Goal: Information Seeking & Learning: Learn about a topic

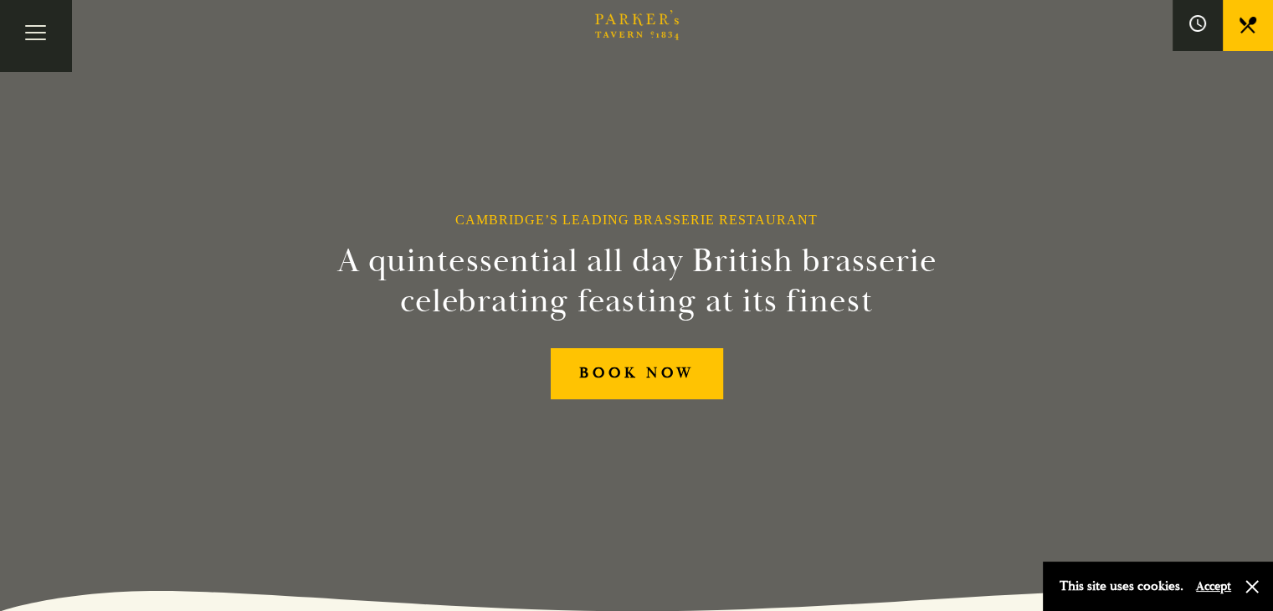
click at [0, 0] on link "Menus" at bounding box center [0, 0] width 0 height 0
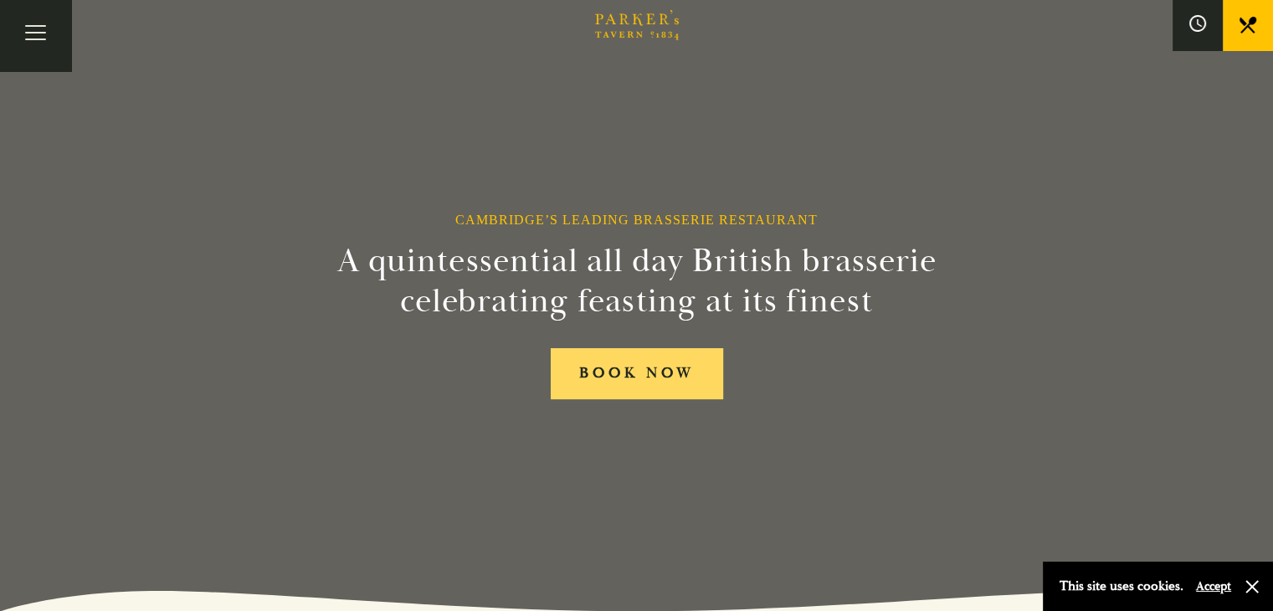
click at [638, 382] on link "BOOK NOW" at bounding box center [637, 373] width 172 height 51
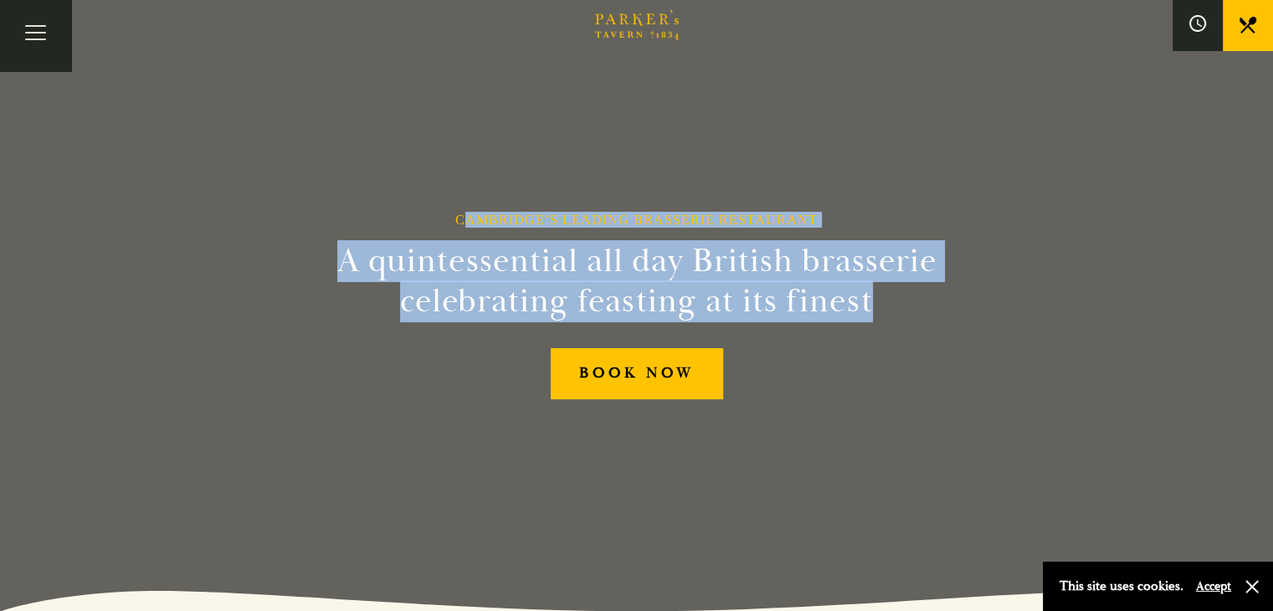
drag, startPoint x: 465, startPoint y: 206, endPoint x: 902, endPoint y: 320, distance: 452.3
click at [902, 320] on div "Cambridge’s Leading Brasserie Restaurant A quintessential all day British brass…" at bounding box center [637, 305] width 1004 height 611
click at [902, 320] on h2 "A quintessential all day British brasserie celebrating feasting at its finest" at bounding box center [636, 281] width 763 height 80
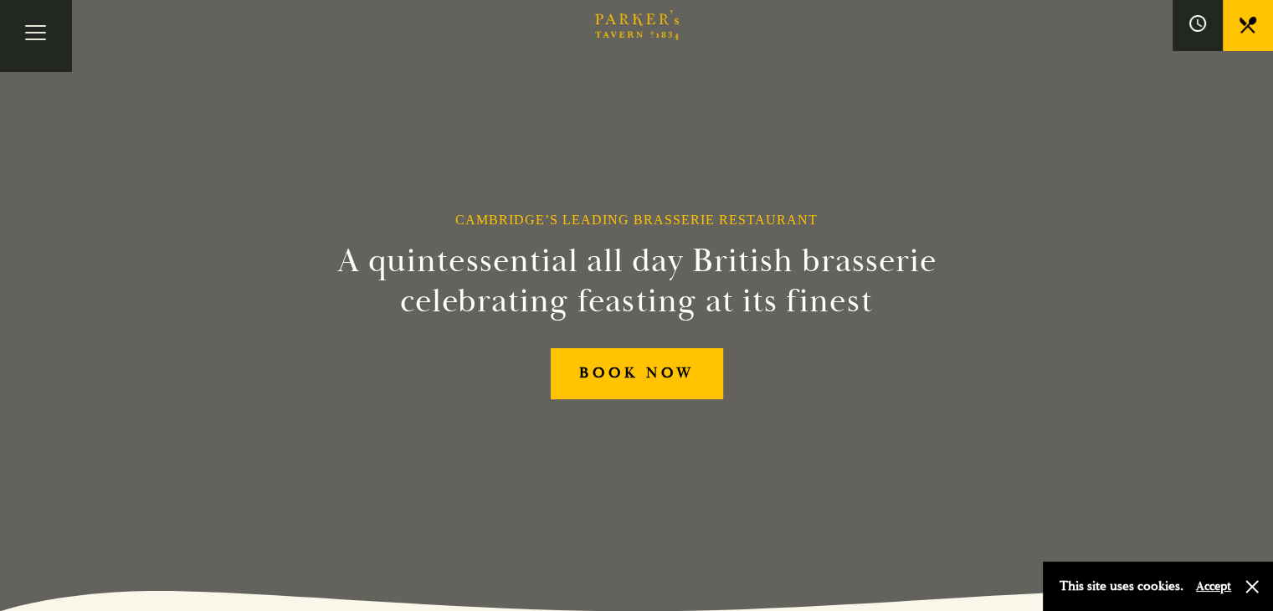
click at [1227, 597] on div "This site uses cookies. Accept" at bounding box center [1146, 586] width 172 height 24
click at [1220, 589] on button "Accept" at bounding box center [1213, 586] width 35 height 16
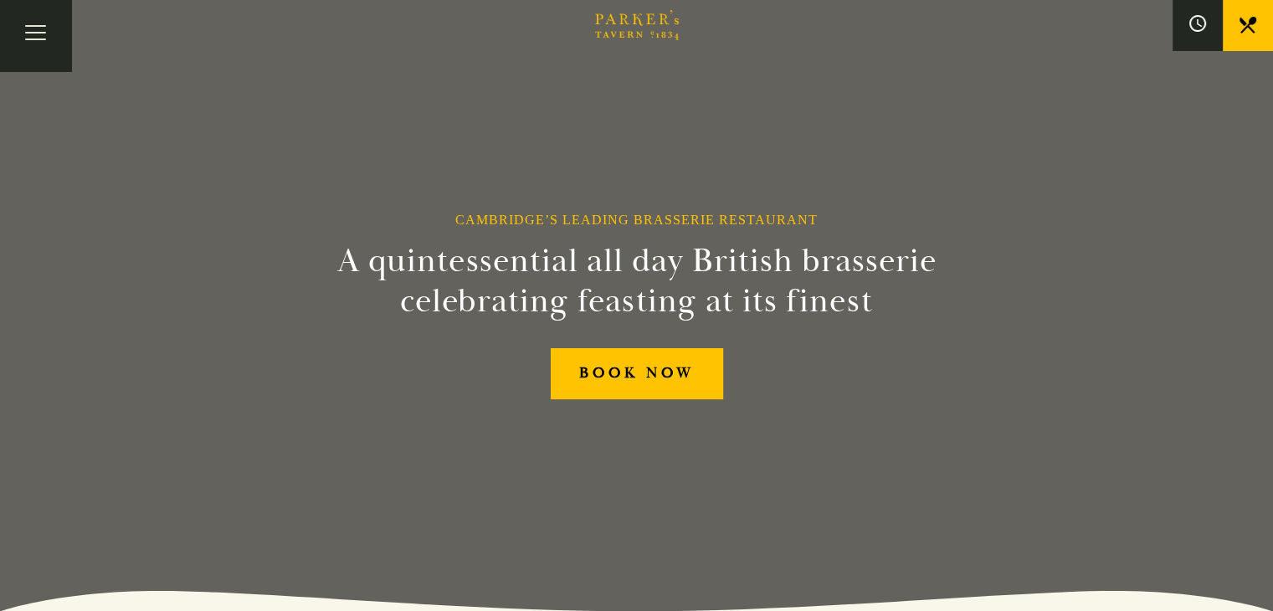
drag, startPoint x: 341, startPoint y: 262, endPoint x: 928, endPoint y: 392, distance: 600.9
click at [928, 392] on div "Cambridge’s Leading Brasserie Restaurant A quintessential all day British brass…" at bounding box center [637, 305] width 1004 height 611
click at [928, 392] on div "BOOK NOW" at bounding box center [637, 373] width 668 height 51
drag, startPoint x: 439, startPoint y: 212, endPoint x: 1055, endPoint y: 414, distance: 648.5
click at [1055, 414] on div "Cambridge’s Leading Brasserie Restaurant A quintessential all day British brass…" at bounding box center [637, 305] width 1004 height 611
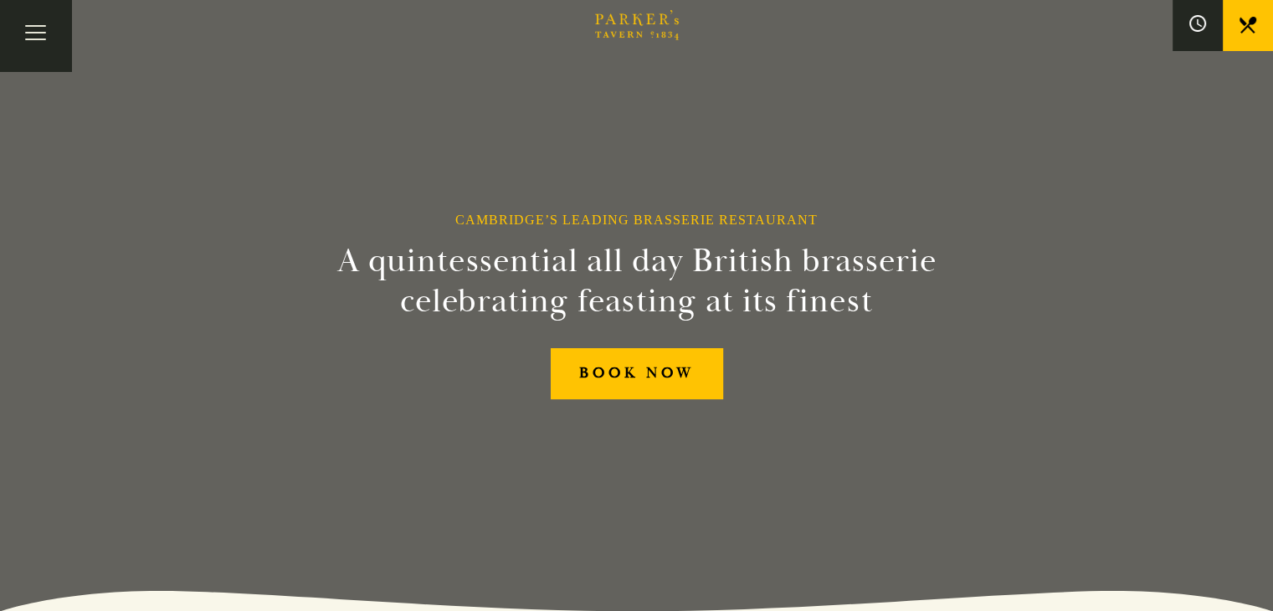
click at [1055, 414] on div "Cambridge’s Leading Brasserie Restaurant A quintessential all day British brass…" at bounding box center [637, 305] width 1004 height 611
drag, startPoint x: 348, startPoint y: 262, endPoint x: 994, endPoint y: 377, distance: 656.3
click at [994, 377] on div "Cambridge’s Leading Brasserie Restaurant A quintessential all day British brass…" at bounding box center [637, 305] width 1004 height 611
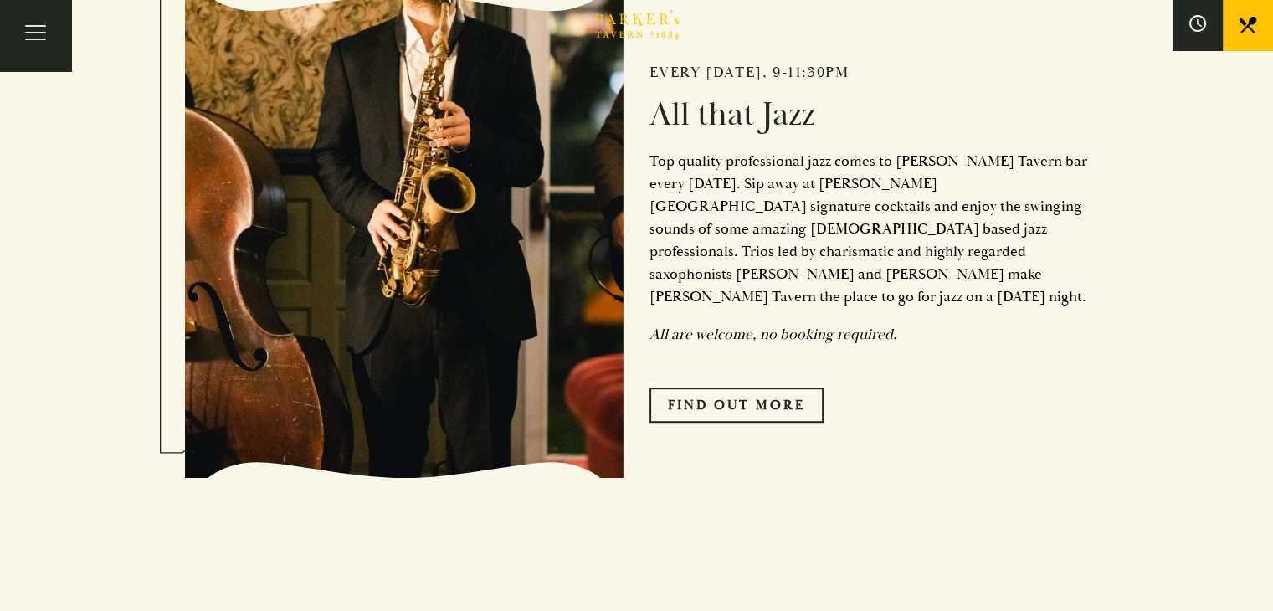
scroll to position [753, 0]
click at [996, 321] on div "Every Friday, 9-11:30pm All that Jazz Top quality professional jazz comes to Pa…" at bounding box center [856, 236] width 465 height 539
click at [996, 322] on div "Every Friday, 9-11:30pm All that Jazz Top quality professional jazz comes to Pa…" at bounding box center [856, 236] width 465 height 539
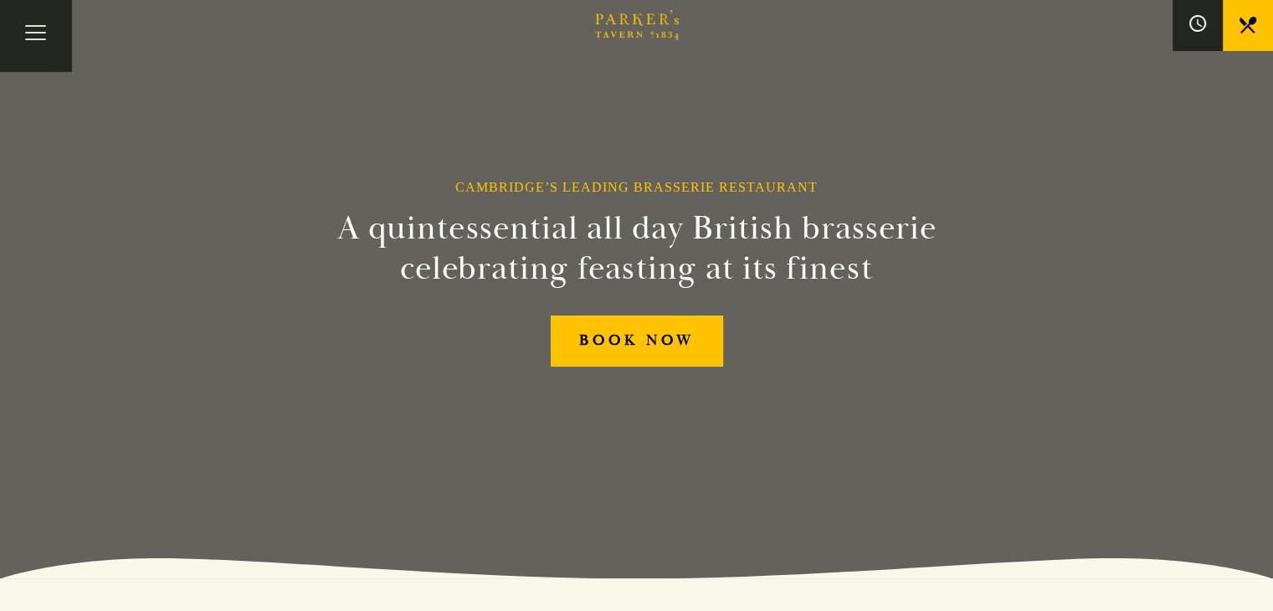
scroll to position [0, 0]
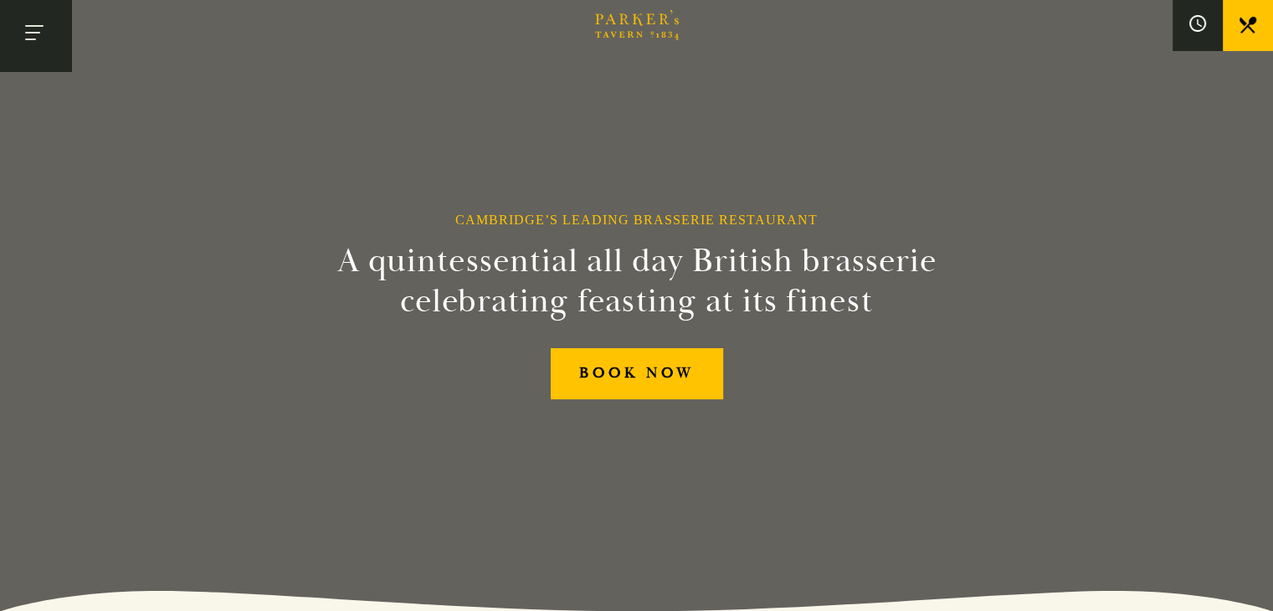
click at [36, 40] on span "Toggle navigation" at bounding box center [30, 40] width 11 height 2
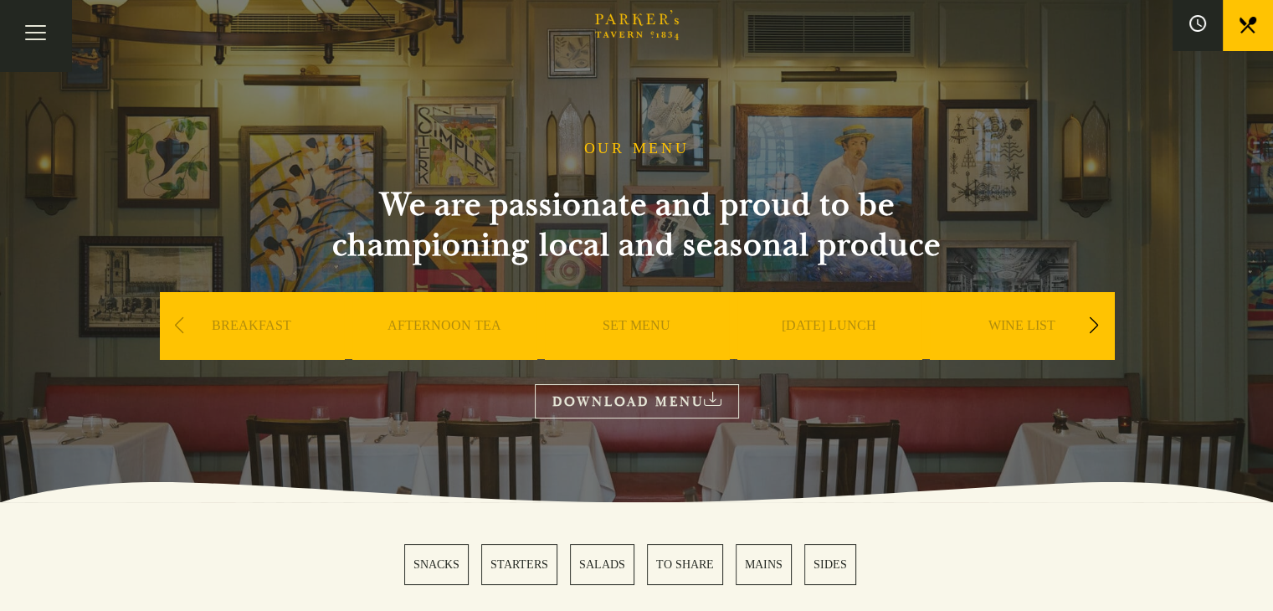
click at [655, 323] on link "SET MENU" at bounding box center [637, 350] width 68 height 67
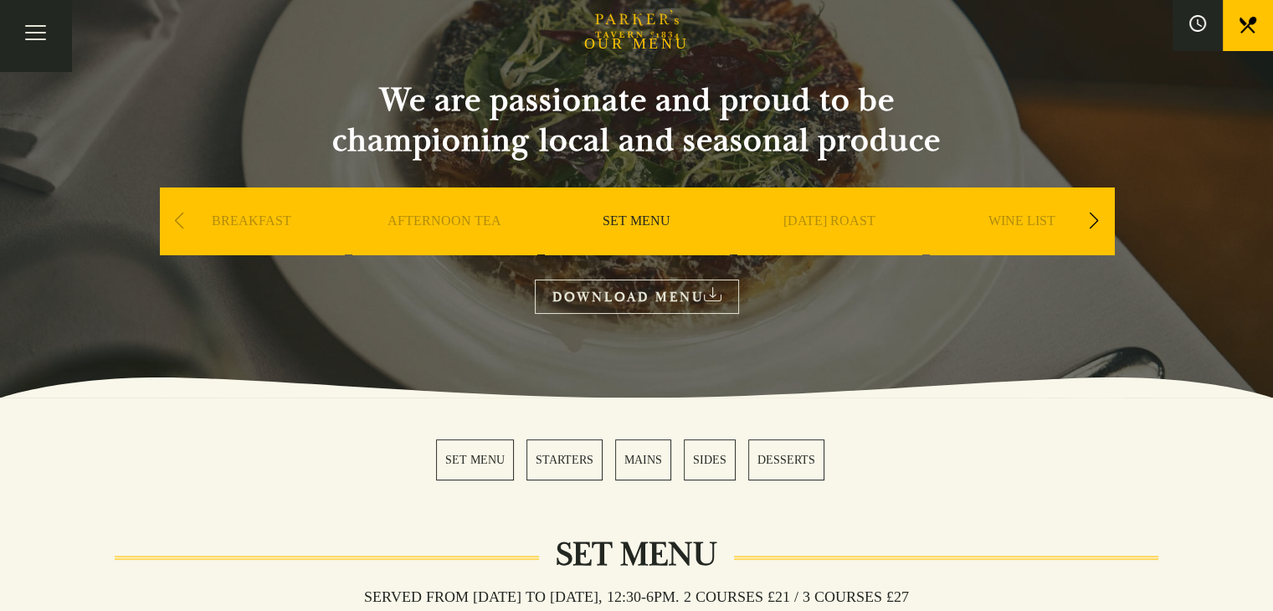
scroll to position [251, 0]
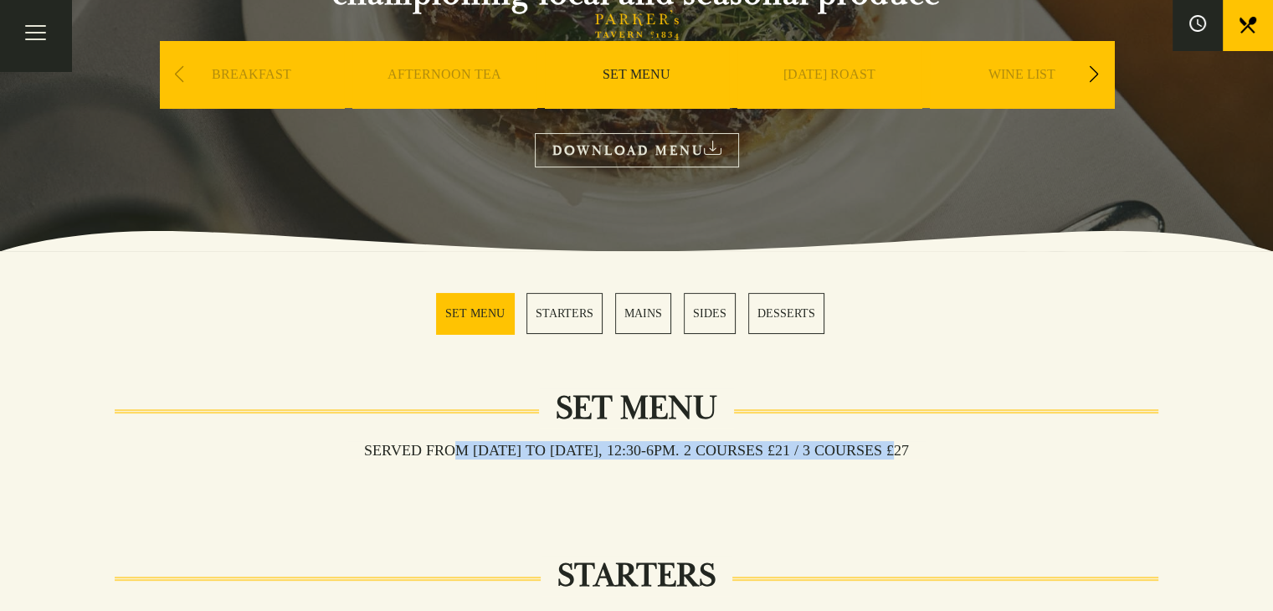
drag, startPoint x: 581, startPoint y: 448, endPoint x: 901, endPoint y: 445, distance: 320.6
click at [901, 445] on h3 "Served from [DATE] to [DATE], 12:30-6pm. 2 COURSES £21 / 3 COURSES £27" at bounding box center [636, 450] width 578 height 18
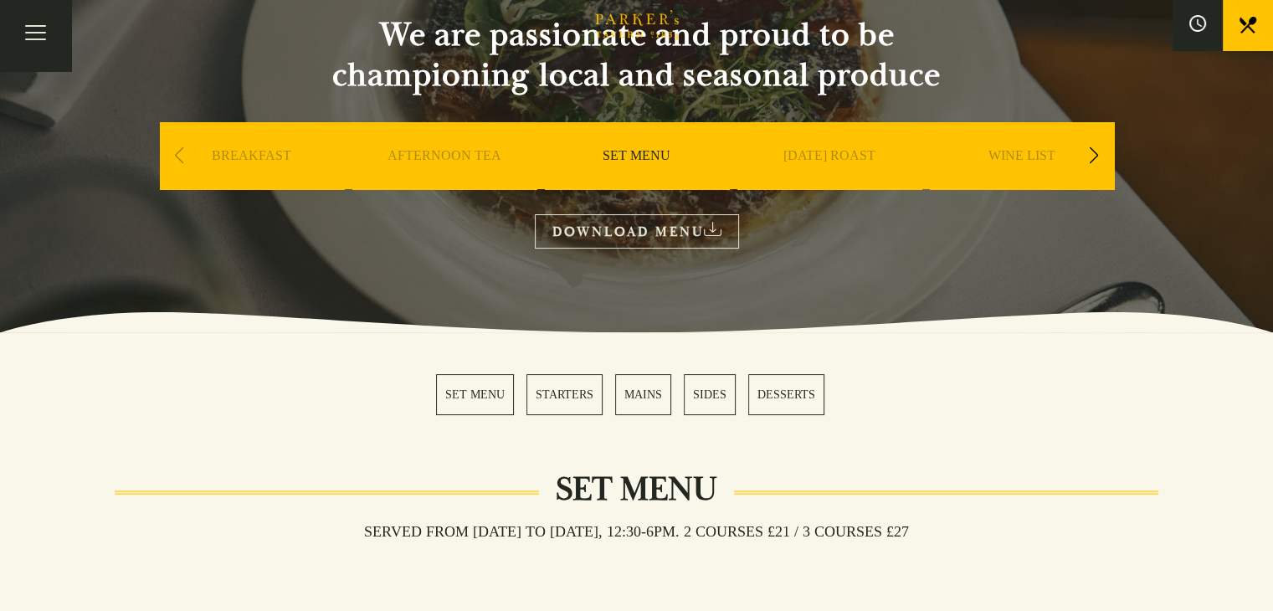
scroll to position [335, 0]
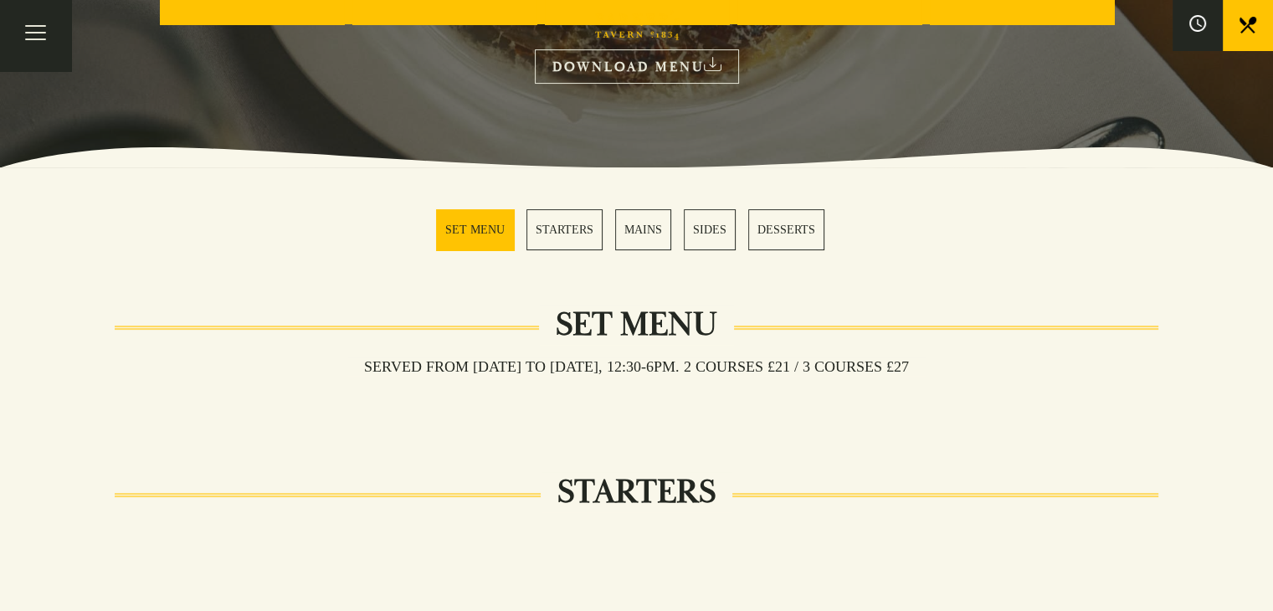
click at [0, 0] on link "BOOK" at bounding box center [0, 0] width 0 height 0
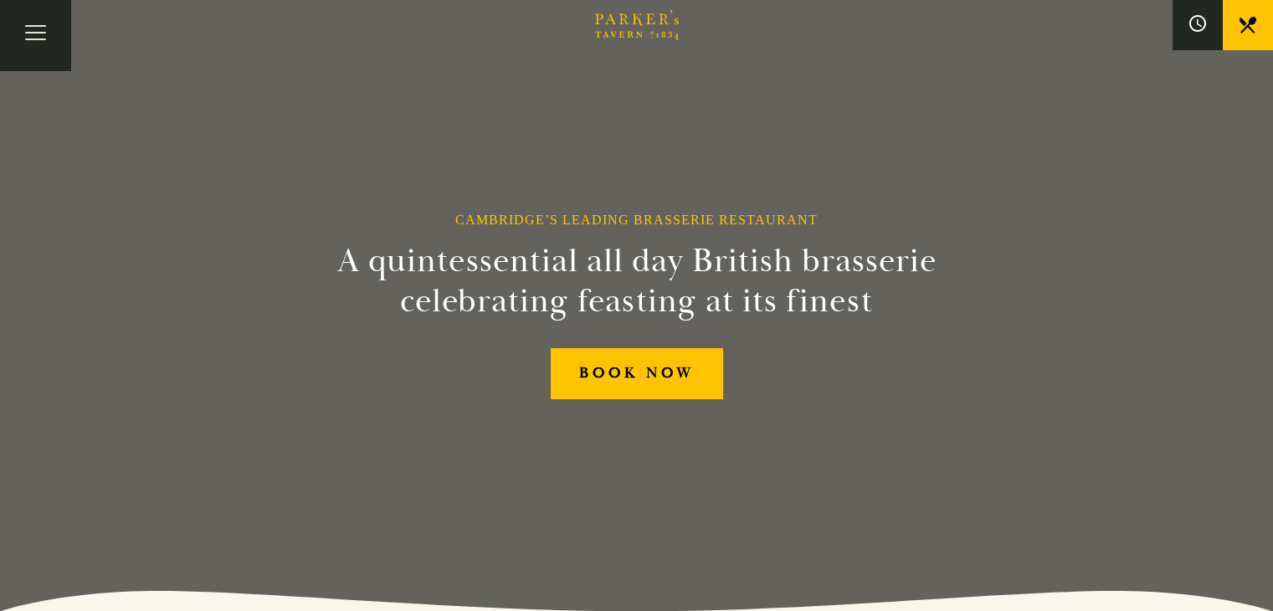
click at [0, 0] on link "Menus" at bounding box center [0, 0] width 0 height 0
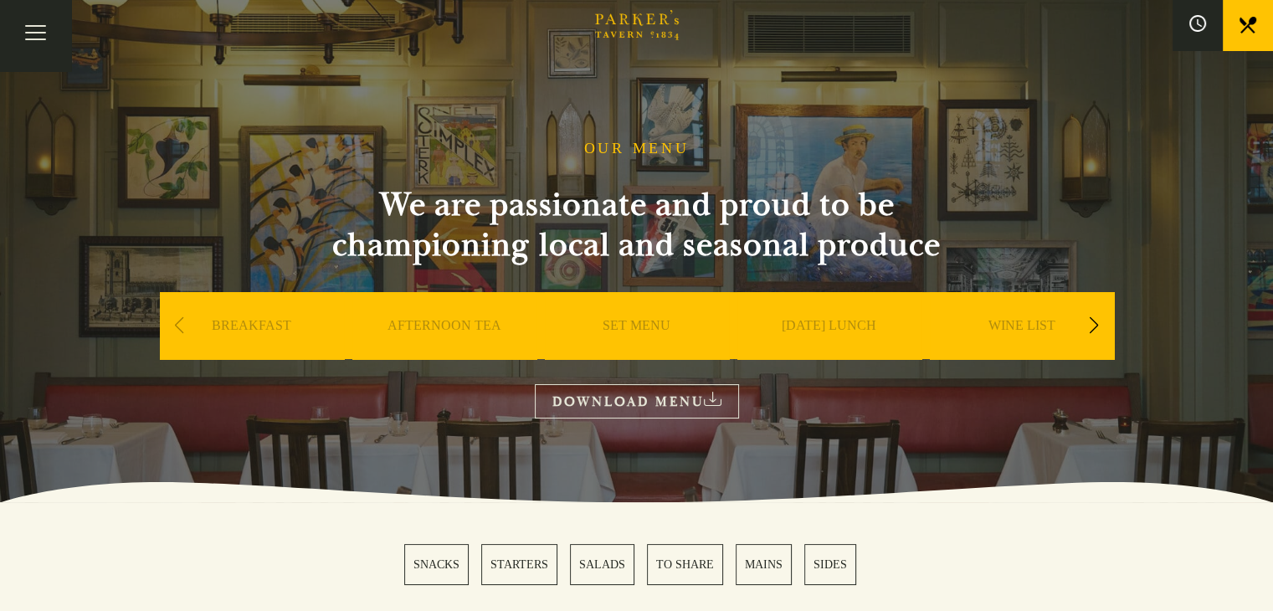
click at [650, 333] on link "SET MENU" at bounding box center [637, 350] width 68 height 67
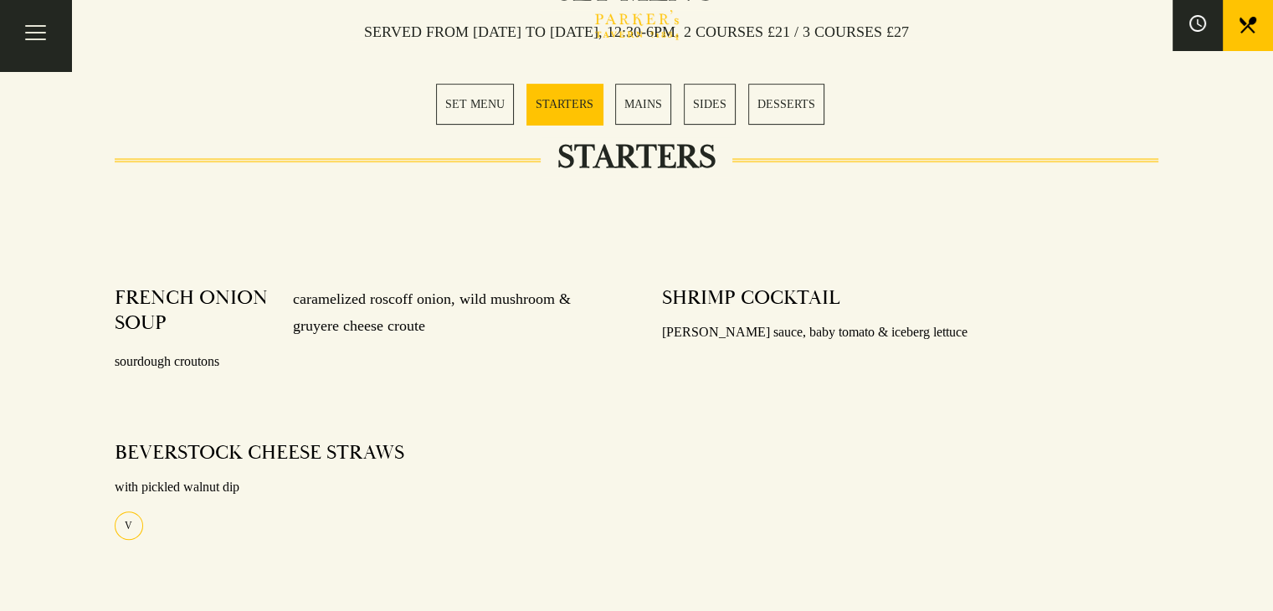
scroll to position [753, 0]
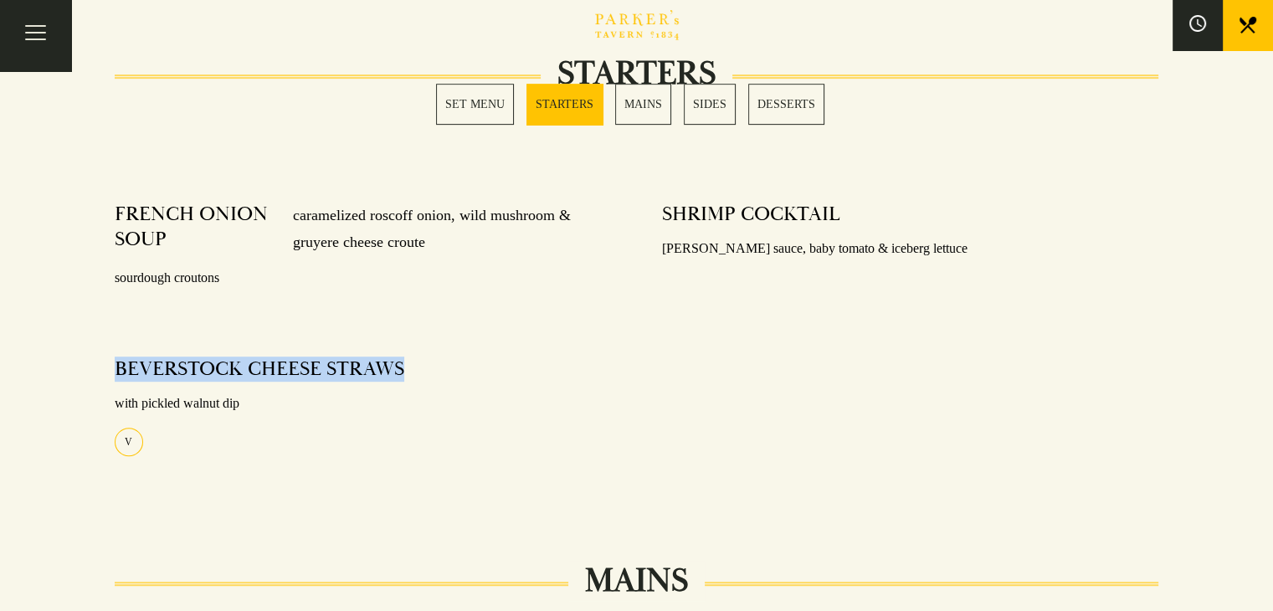
drag, startPoint x: 111, startPoint y: 370, endPoint x: 408, endPoint y: 366, distance: 296.3
click at [408, 366] on div "FRENCH ONION SOUP caramelized roscoff onion, wild mushroom & gruyere cheese cro…" at bounding box center [363, 344] width 547 height 308
copy h4 "BEVERSTOCK CHEESE STRAWS"
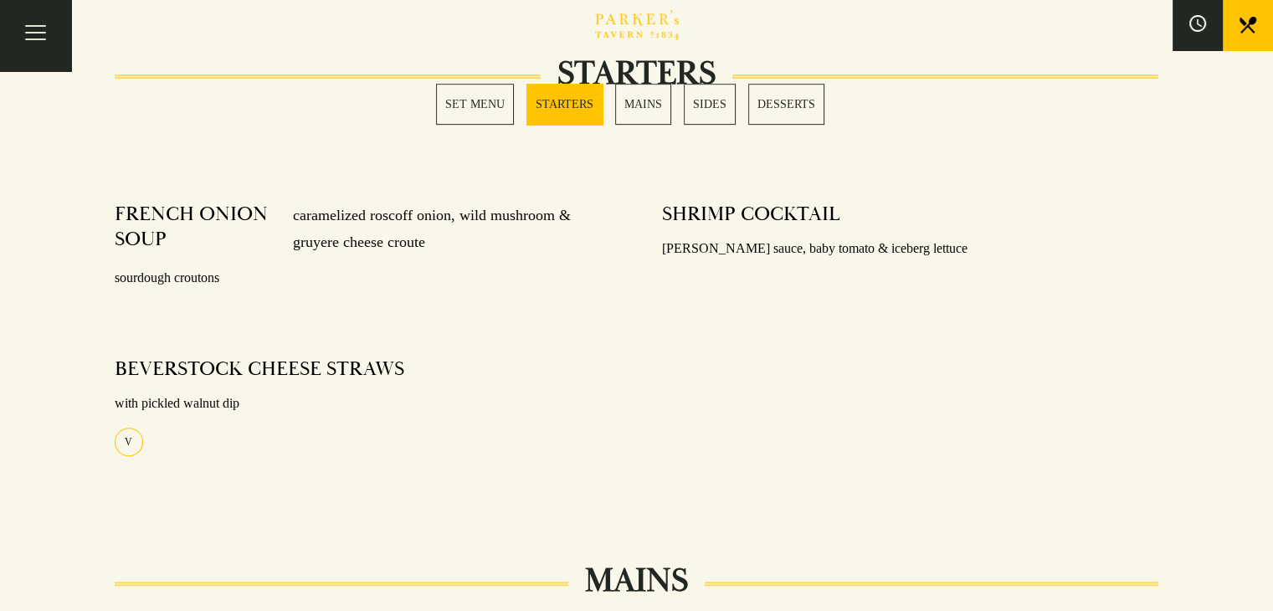
click at [944, 349] on div "SHRIMP COCKTAIL [PERSON_NAME] sauce, baby tomato & iceberg lettuce" at bounding box center [910, 344] width 547 height 308
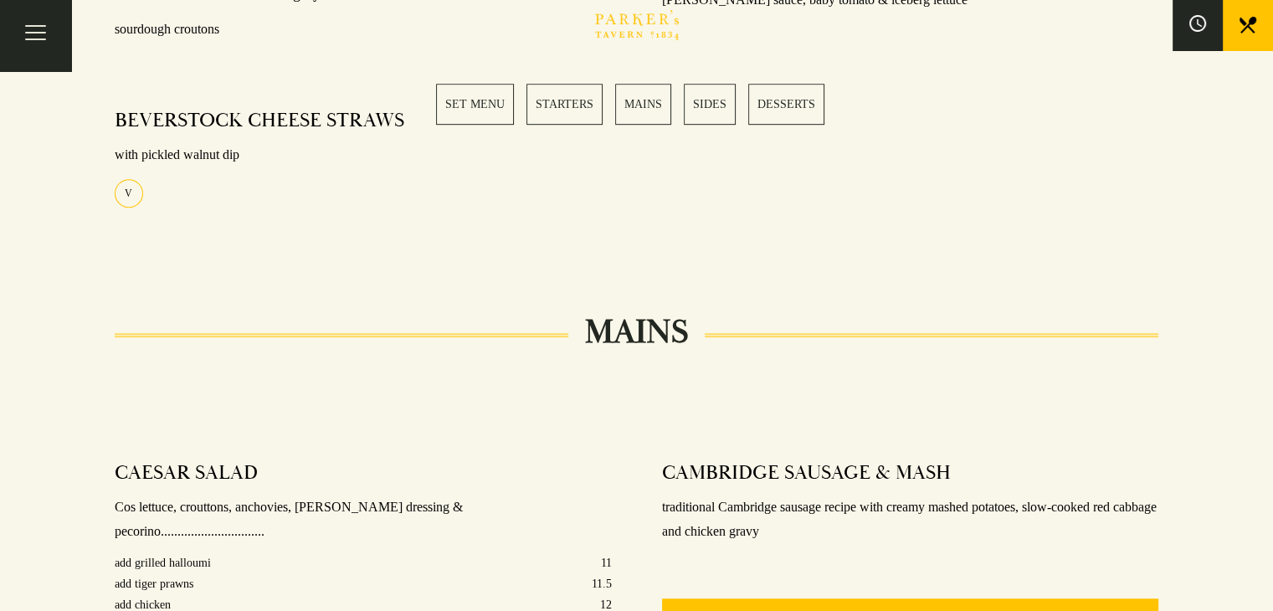
scroll to position [1004, 0]
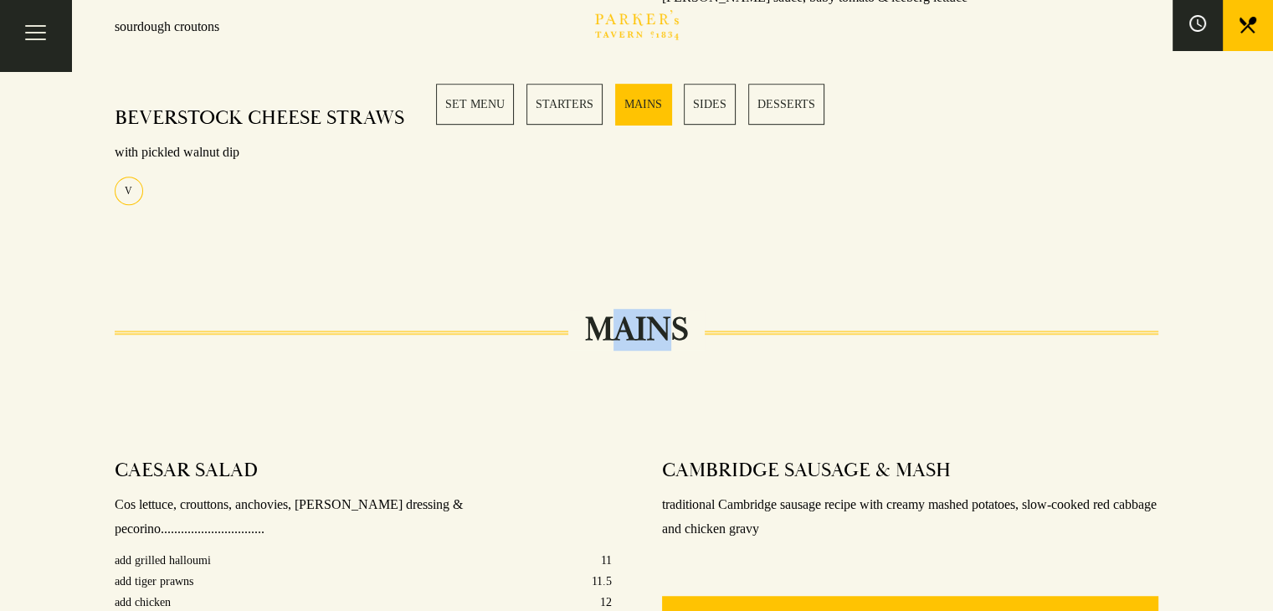
drag, startPoint x: 600, startPoint y: 329, endPoint x: 672, endPoint y: 327, distance: 72.0
click at [672, 327] on h2 "MAINS" at bounding box center [636, 330] width 136 height 40
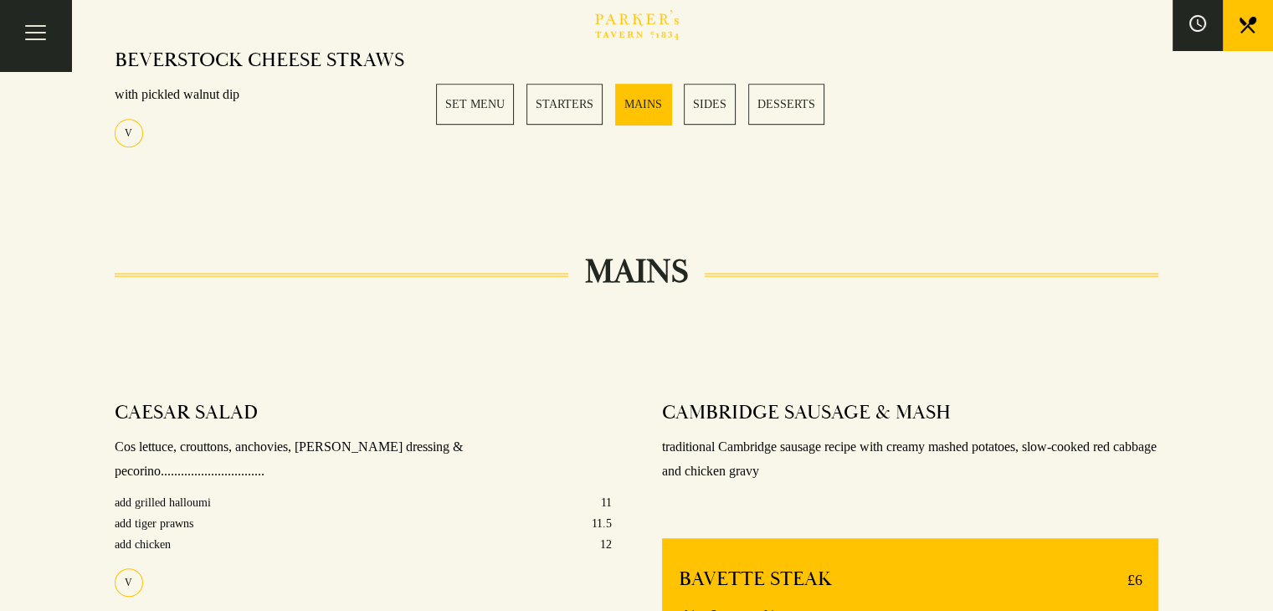
scroll to position [1088, 0]
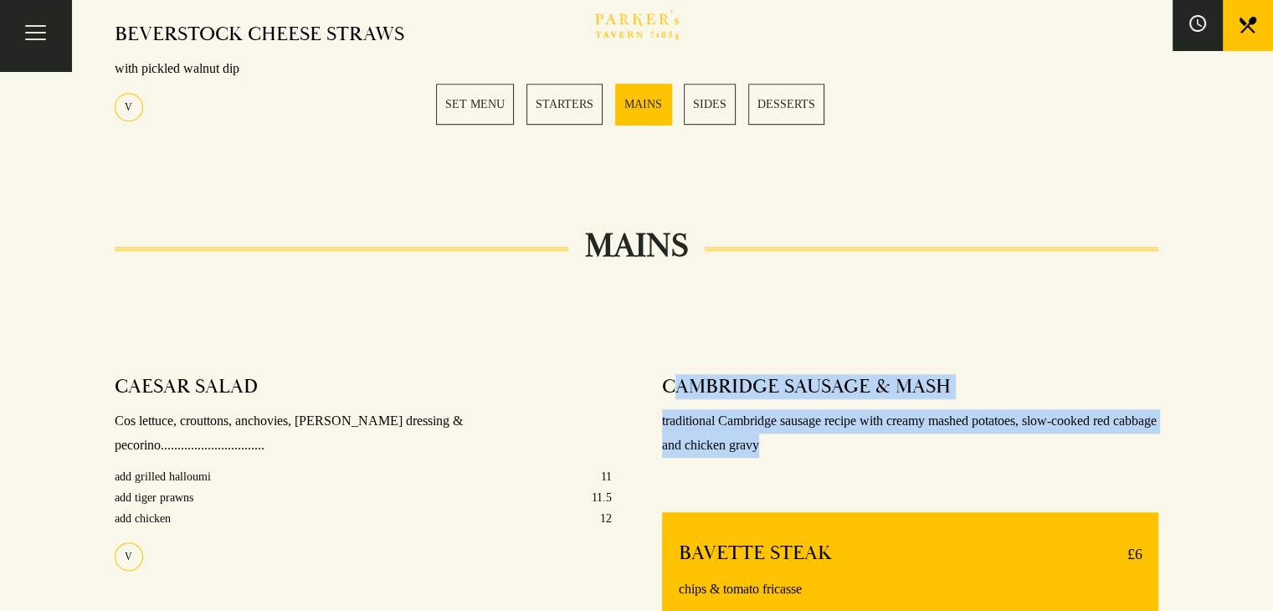
drag, startPoint x: 671, startPoint y: 388, endPoint x: 846, endPoint y: 441, distance: 182.7
click at [846, 441] on div "CAMBRIDGE SAUSAGE & MASH traditional Cambridge sausage recipe with creamy mashe…" at bounding box center [910, 416] width 497 height 108
click at [846, 441] on p "traditional Cambridge sausage recipe with creamy mashed potatoes, slow-cooked r…" at bounding box center [910, 433] width 497 height 49
drag, startPoint x: 653, startPoint y: 381, endPoint x: 841, endPoint y: 440, distance: 197.5
click at [841, 440] on div "CAMBRIDGE SAUSAGE & MASH traditional Cambridge sausage recipe with creamy mashe…" at bounding box center [910, 549] width 547 height 375
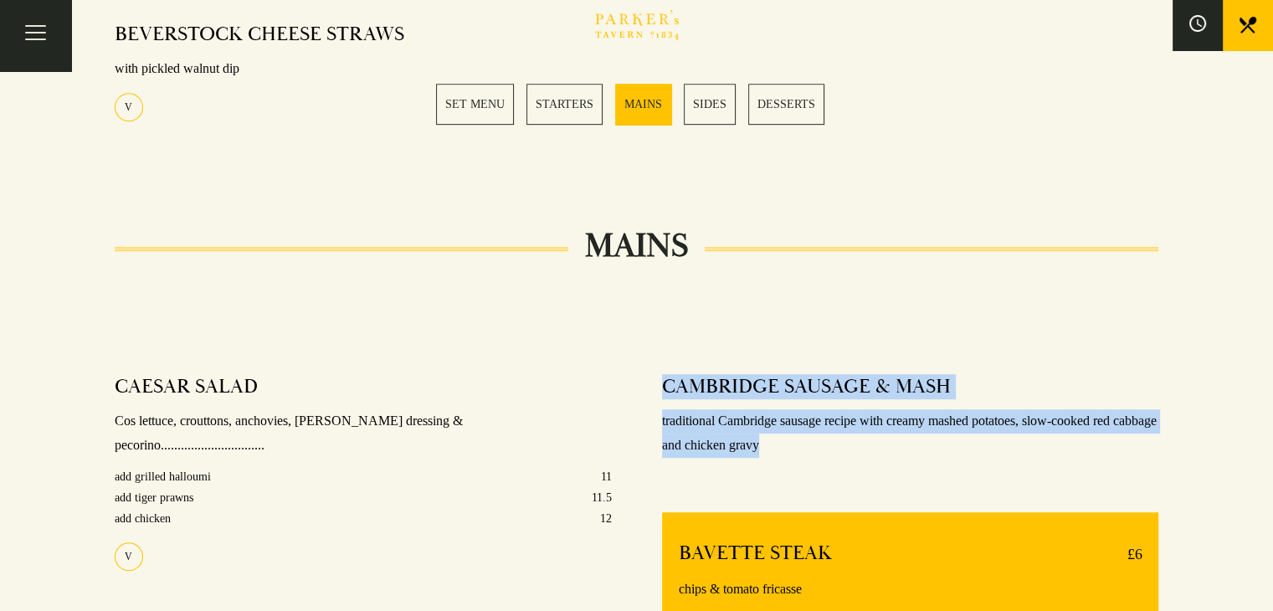
click at [842, 440] on p "traditional Cambridge sausage recipe with creamy mashed potatoes, slow-cooked r…" at bounding box center [910, 433] width 497 height 49
click at [974, 449] on p "traditional Cambridge sausage recipe with creamy mashed potatoes, slow-cooked r…" at bounding box center [910, 433] width 497 height 49
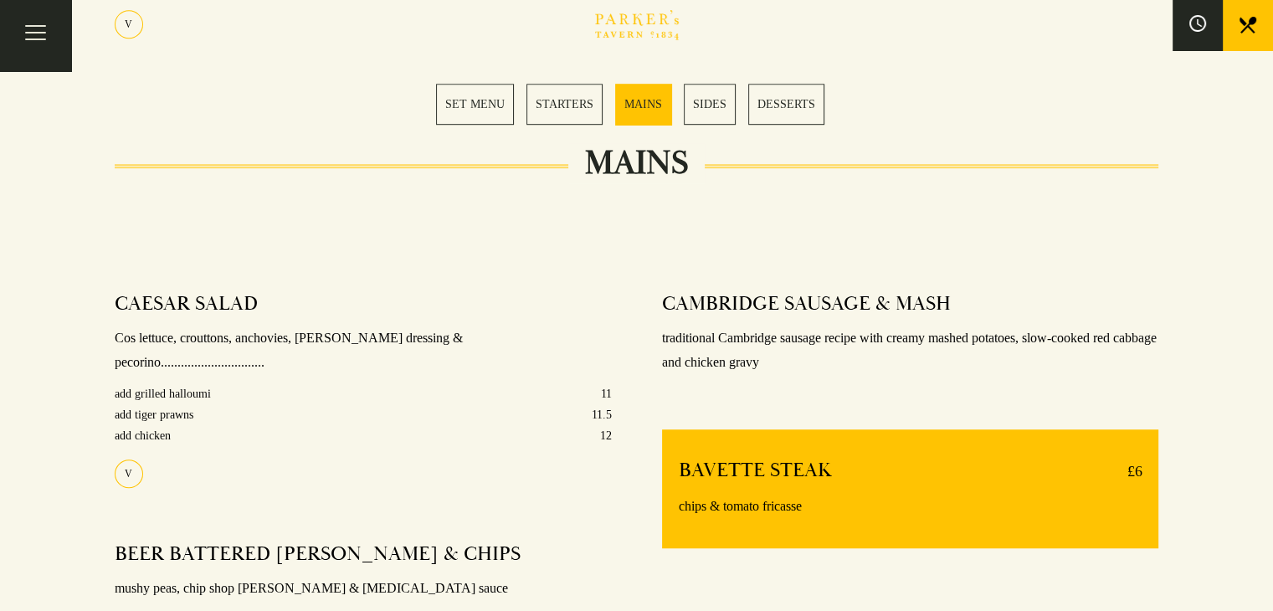
scroll to position [1172, 0]
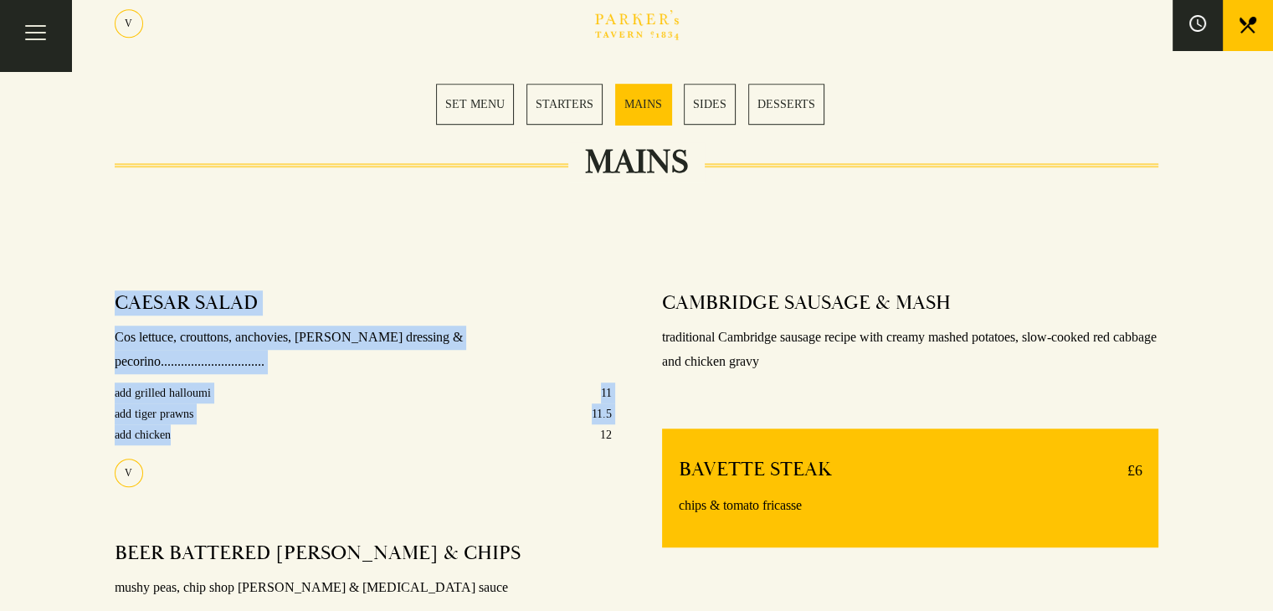
drag, startPoint x: 129, startPoint y: 311, endPoint x: 336, endPoint y: 410, distance: 230.2
click at [336, 410] on div "CAESAR SALAD Cos lettuce, crouttons, anchovies, [PERSON_NAME] dressing & pecori…" at bounding box center [363, 466] width 547 height 375
click at [336, 424] on div "add chicken 12" at bounding box center [363, 434] width 497 height 21
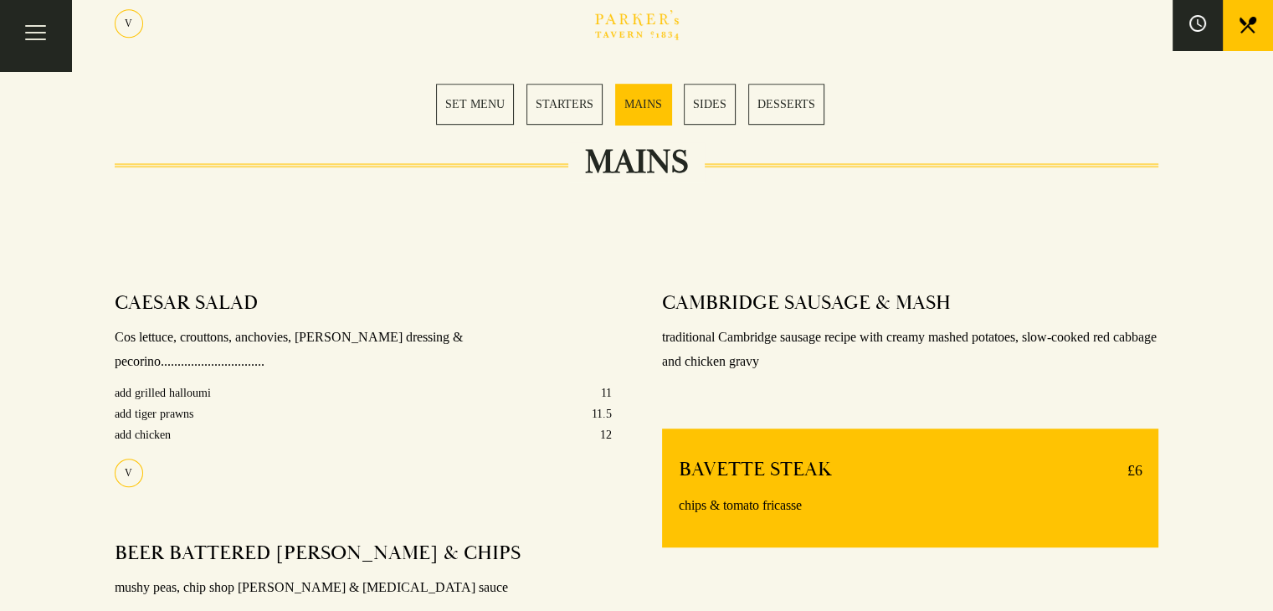
click at [743, 368] on p "traditional Cambridge sausage recipe with creamy mashed potatoes, slow-cooked r…" at bounding box center [910, 350] width 497 height 49
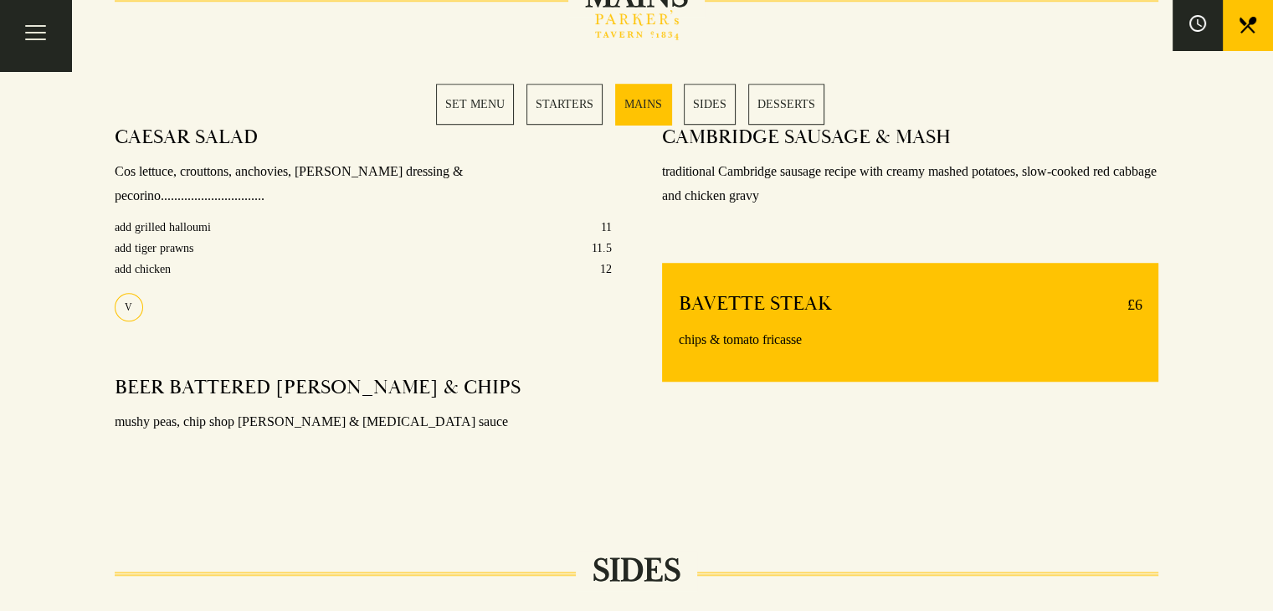
scroll to position [1339, 0]
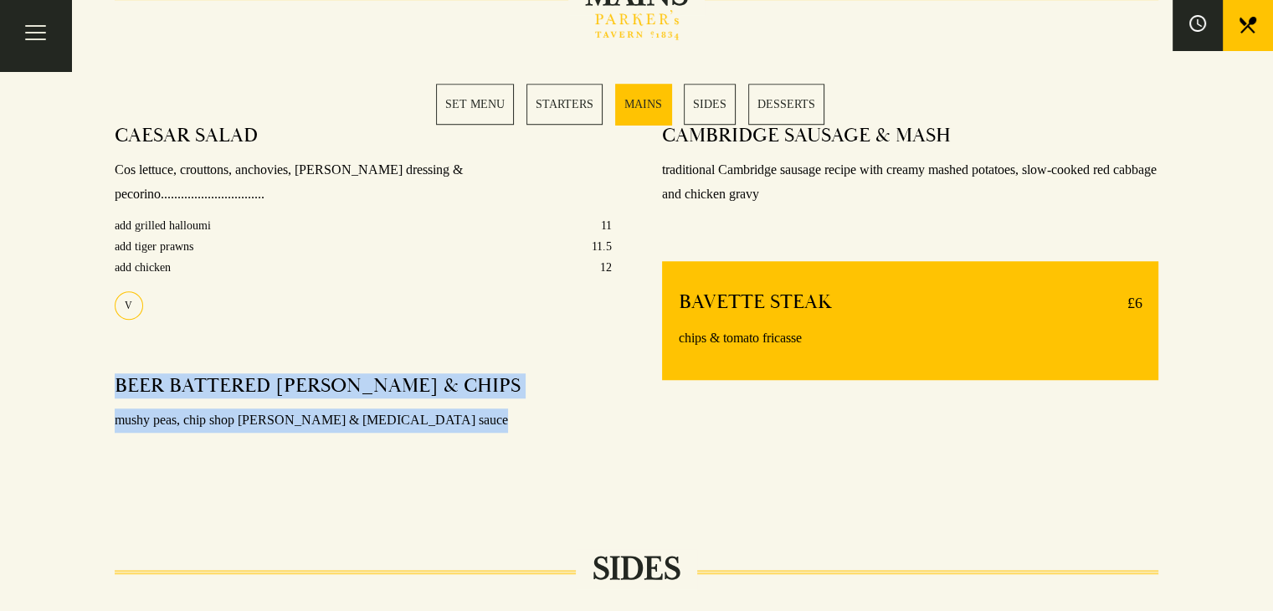
drag, startPoint x: 113, startPoint y: 359, endPoint x: 462, endPoint y: 425, distance: 355.2
click at [462, 425] on div "CAESAR SALAD Cos lettuce, crouttons, anchovies, [PERSON_NAME] dressing & pecori…" at bounding box center [363, 298] width 547 height 375
click at [451, 409] on div at bounding box center [451, 409] width 0 height 0
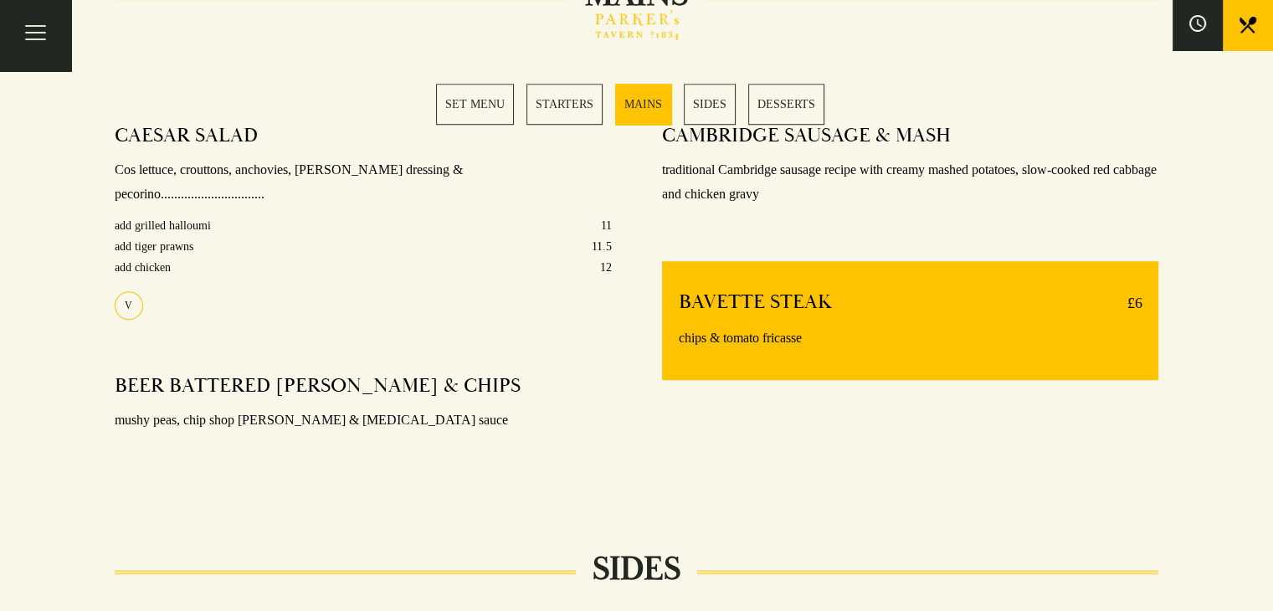
click at [838, 334] on p "chips & tomato fricasse" at bounding box center [911, 338] width 464 height 24
drag, startPoint x: 747, startPoint y: 337, endPoint x: 696, endPoint y: 292, distance: 68.2
click at [696, 292] on div "BAVETTE STEAK £6 chips & tomato fricasse" at bounding box center [910, 320] width 497 height 119
click at [696, 292] on h4 "BAVETTE STEAK" at bounding box center [755, 303] width 153 height 27
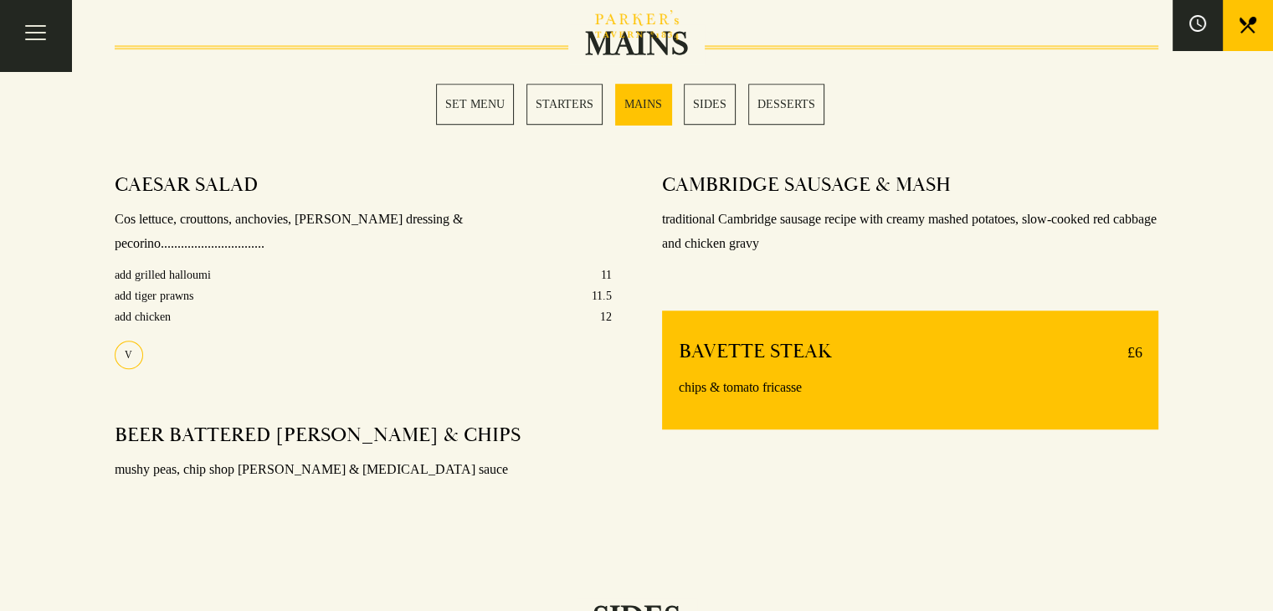
scroll to position [1172, 0]
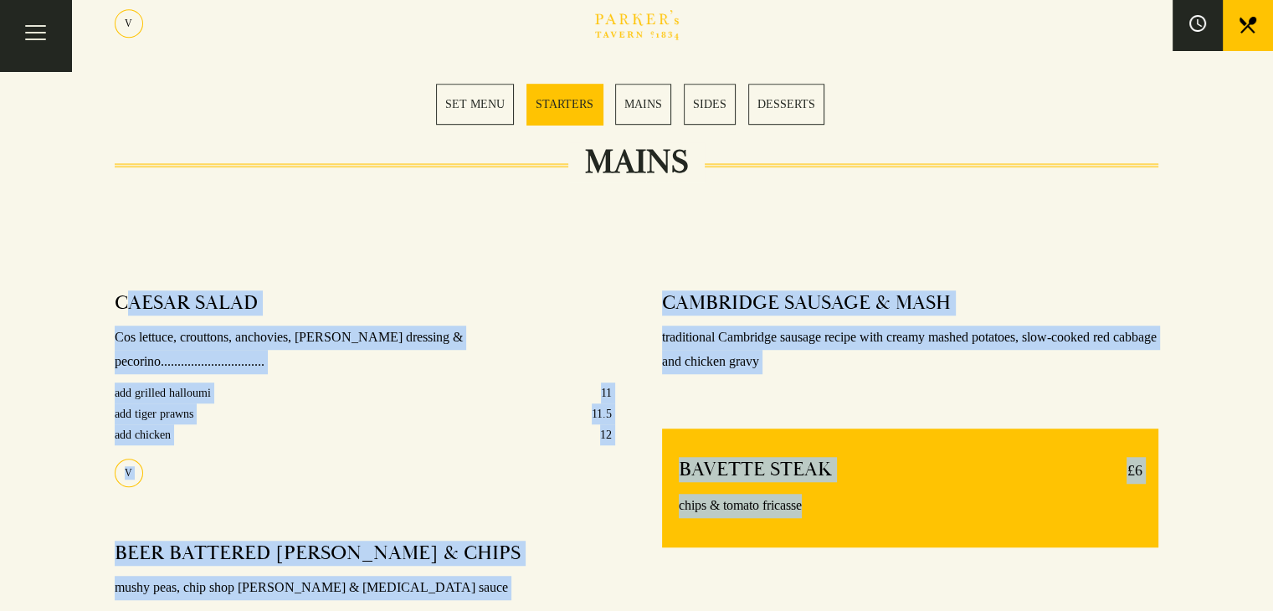
drag, startPoint x: 126, startPoint y: 306, endPoint x: 897, endPoint y: 540, distance: 805.7
click at [897, 540] on div "CAESAR SALAD Cos lettuce, crouttons, anchovies, [PERSON_NAME] dressing & pecori…" at bounding box center [637, 441] width 1095 height 425
click at [897, 540] on div "BAVETTE STEAK £6 chips & tomato fricasse" at bounding box center [910, 488] width 497 height 119
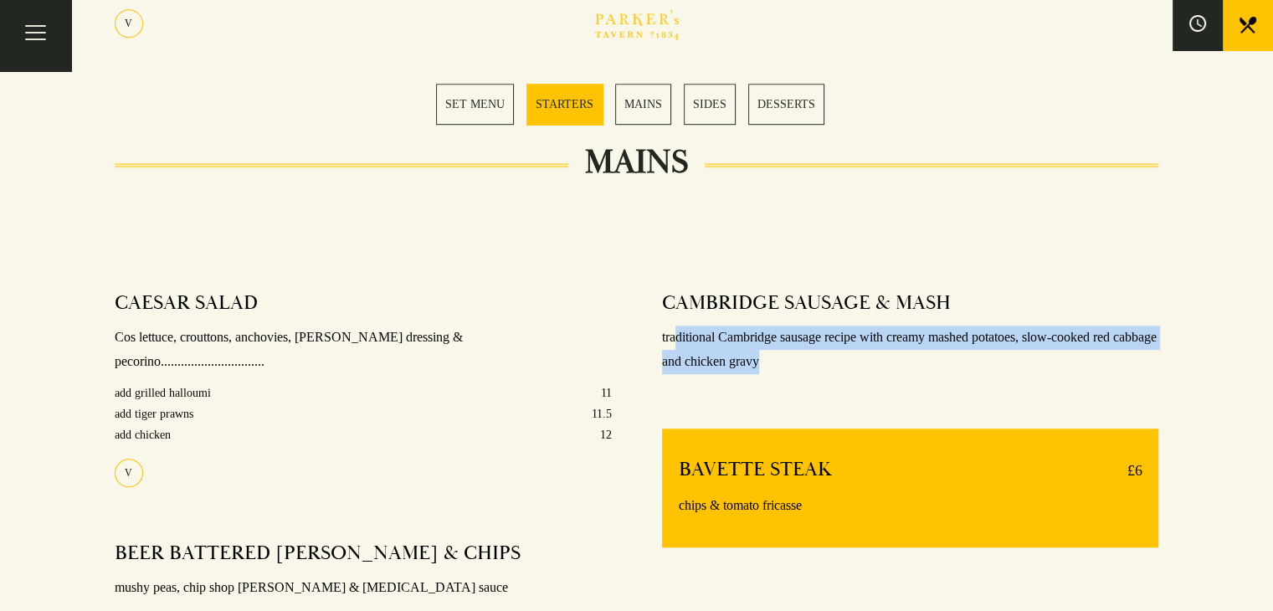
drag, startPoint x: 674, startPoint y: 332, endPoint x: 823, endPoint y: 365, distance: 152.5
click at [823, 365] on p "traditional Cambridge sausage recipe with creamy mashed potatoes, slow-cooked r…" at bounding box center [910, 350] width 497 height 49
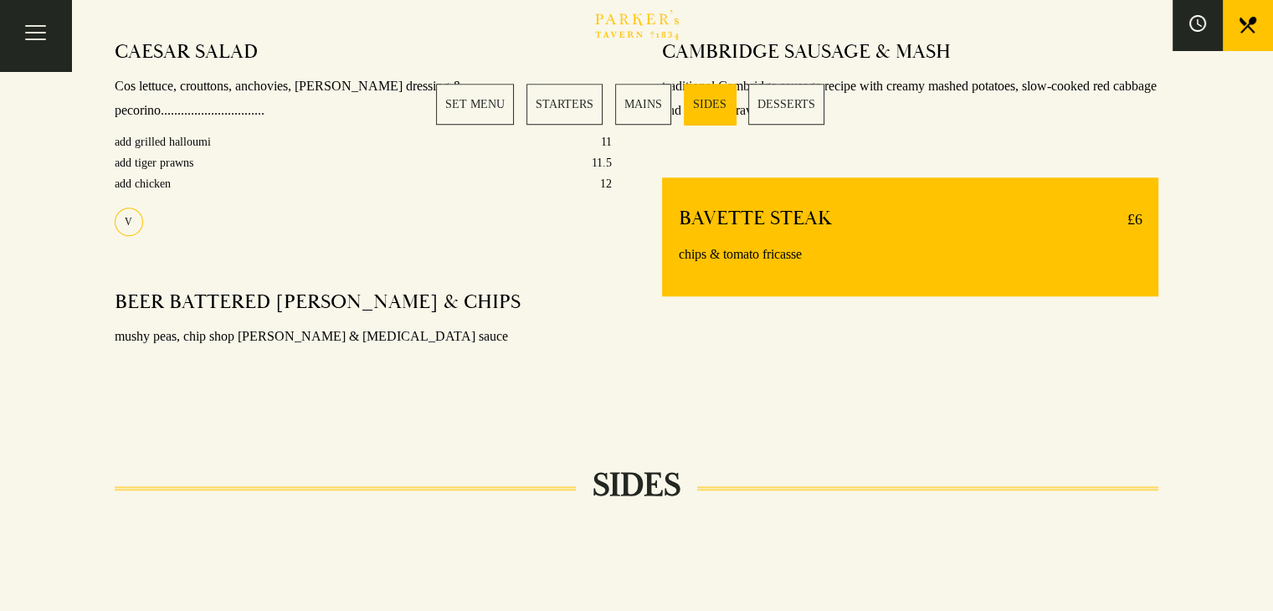
scroll to position [1674, 0]
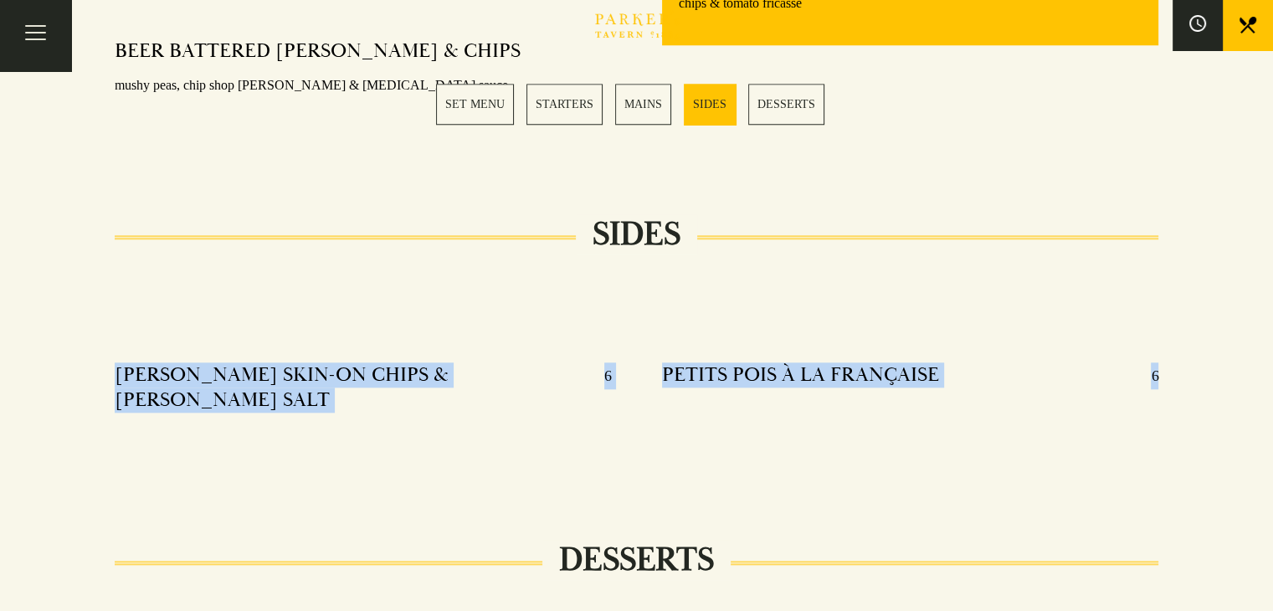
drag, startPoint x: 127, startPoint y: 346, endPoint x: 903, endPoint y: 370, distance: 776.3
click at [903, 370] on div "[PERSON_NAME] SKIN-ON CHIPS & [PERSON_NAME] SALT 6 PETITS POIS À LA FRANÇAISE 6" at bounding box center [637, 388] width 1095 height 177
click at [890, 362] on h4 "PETITS POIS À LA FRANÇAISE" at bounding box center [800, 375] width 277 height 27
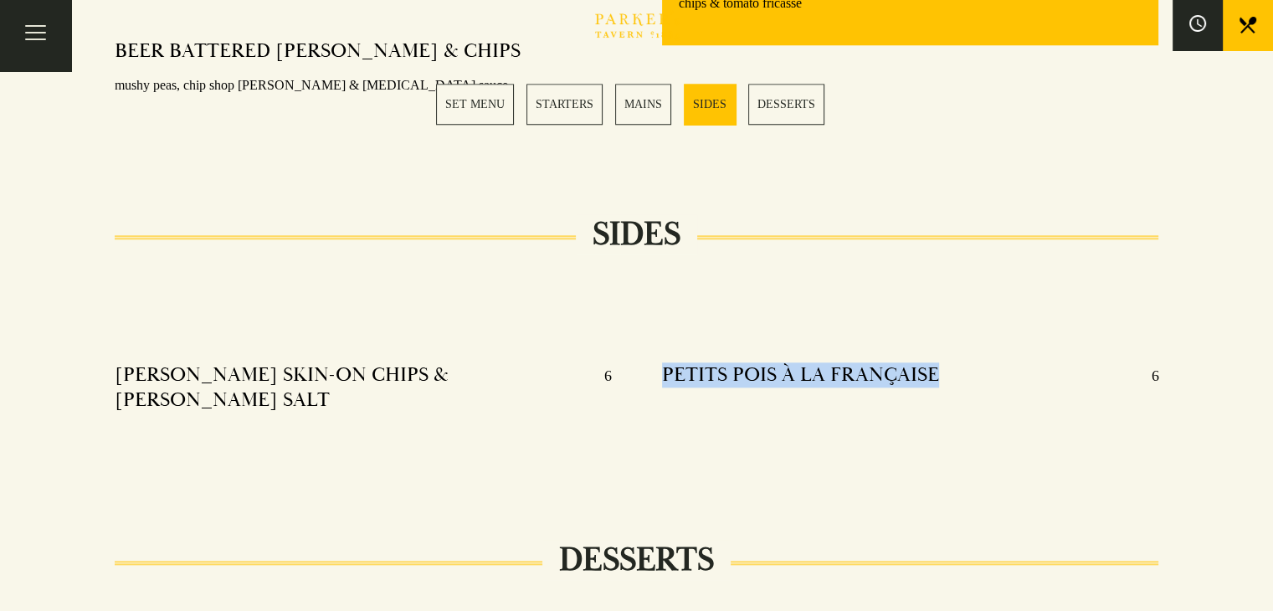
drag, startPoint x: 962, startPoint y: 347, endPoint x: 663, endPoint y: 346, distance: 298.8
click at [663, 362] on div "PETITS POIS À LA FRANÇAISE 6" at bounding box center [910, 375] width 497 height 27
copy h4 "PETITS POIS À LA FRANÇAISE"
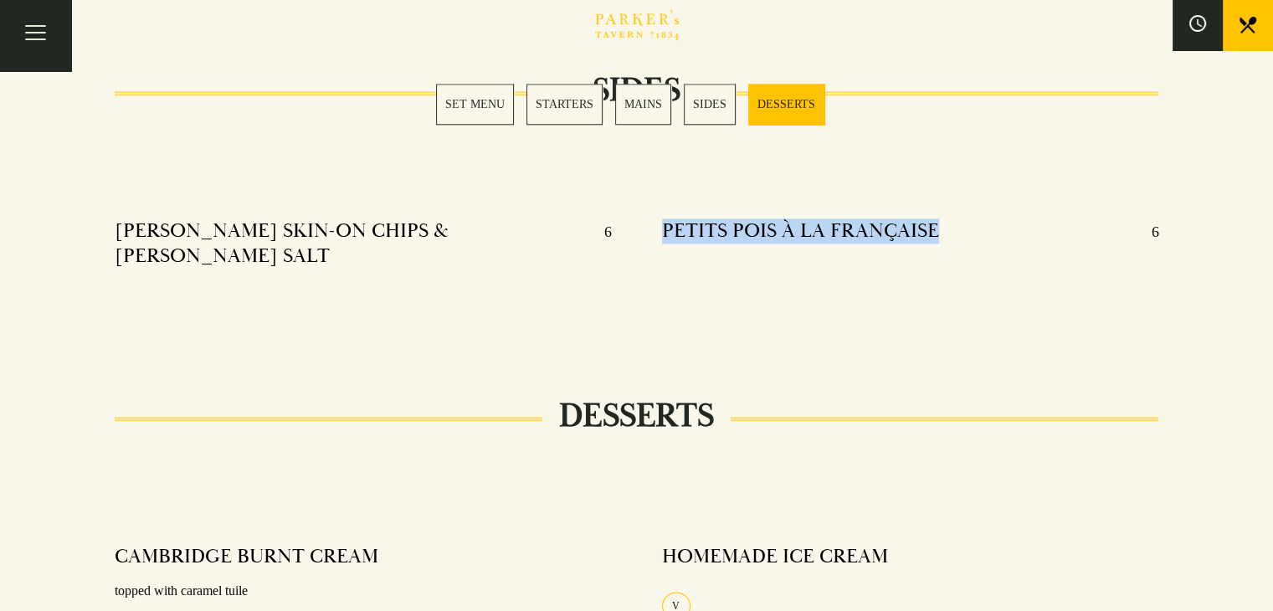
scroll to position [2093, 0]
